Goal: Find specific page/section

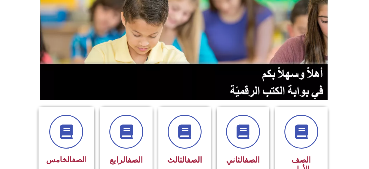
scroll to position [59, 0]
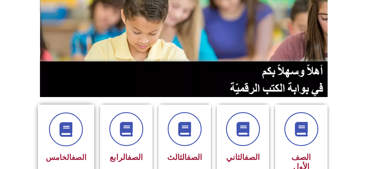
click at [55, 152] on div "الصف الخامس" at bounding box center [66, 158] width 41 height 14
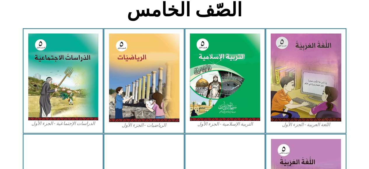
scroll to position [154, 0]
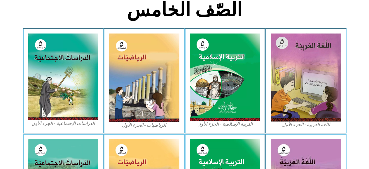
click at [155, 92] on img at bounding box center [144, 78] width 71 height 89
